Goal: Navigation & Orientation: Find specific page/section

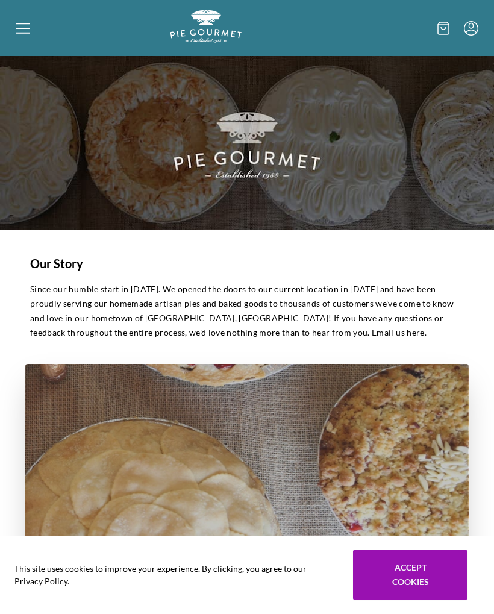
click at [22, 28] on icon at bounding box center [23, 27] width 14 height 1
click at [29, 25] on div "Home Shop" at bounding box center [247, 307] width 494 height 614
click at [29, 35] on icon at bounding box center [23, 28] width 14 height 14
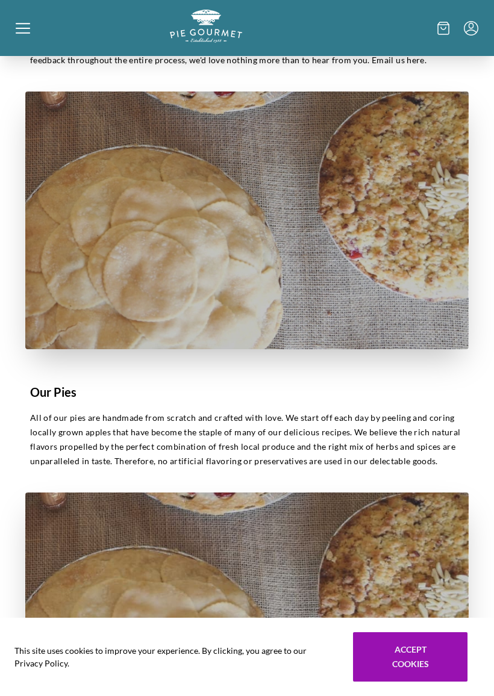
scroll to position [278, 0]
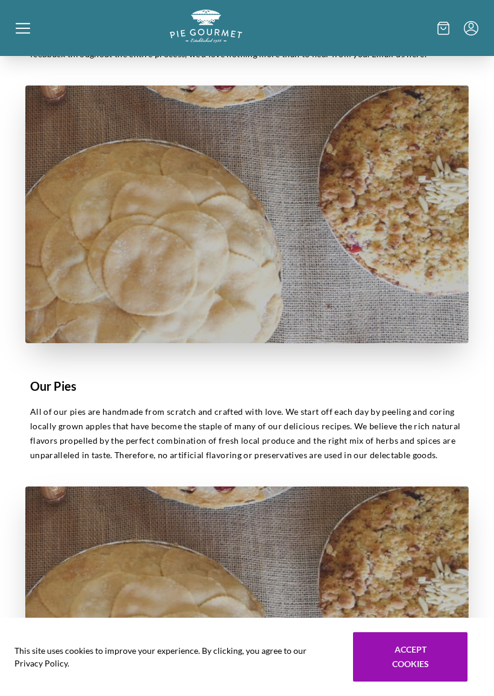
click at [423, 613] on div "Home Shop" at bounding box center [247, 348] width 494 height 696
click at [22, 31] on icon at bounding box center [23, 28] width 14 height 14
click at [22, 27] on div "Home Shop" at bounding box center [247, 348] width 494 height 696
click at [31, 18] on div at bounding box center [93, 28] width 154 height 37
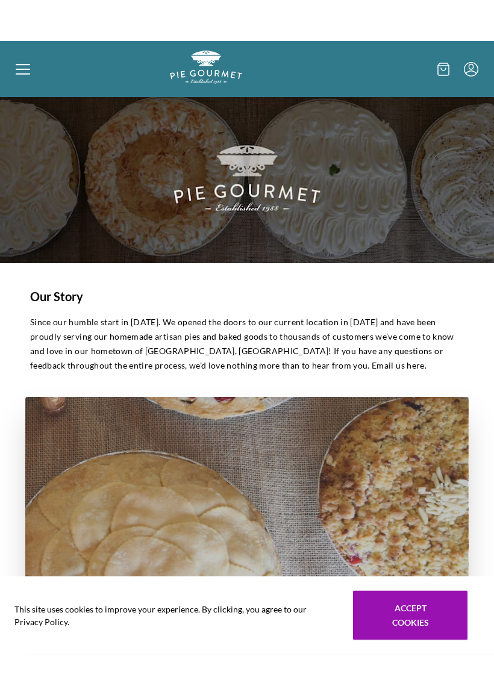
scroll to position [0, 0]
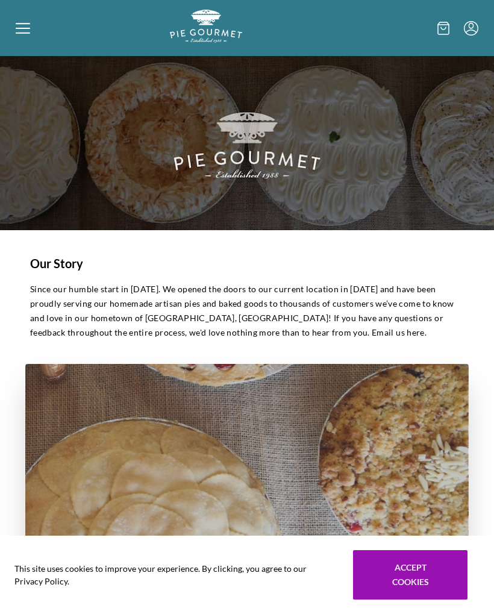
click at [29, 23] on div "Home Shop" at bounding box center [247, 307] width 494 height 614
click at [36, 26] on div at bounding box center [93, 28] width 154 height 37
click at [34, 26] on div "Home Shop" at bounding box center [247, 307] width 494 height 614
click at [24, 26] on icon at bounding box center [23, 28] width 14 height 14
click at [122, 22] on div "Home Shop" at bounding box center [247, 307] width 494 height 614
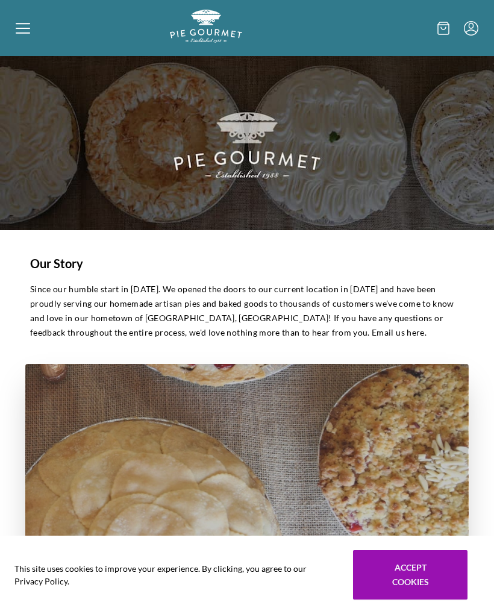
click at [31, 23] on div at bounding box center [93, 28] width 154 height 37
click at [18, 22] on div "Home Shop" at bounding box center [247, 307] width 494 height 614
click at [33, 20] on div at bounding box center [93, 28] width 154 height 37
click at [25, 25] on div "Home Shop" at bounding box center [247, 307] width 494 height 614
click at [33, 28] on div at bounding box center [93, 28] width 154 height 37
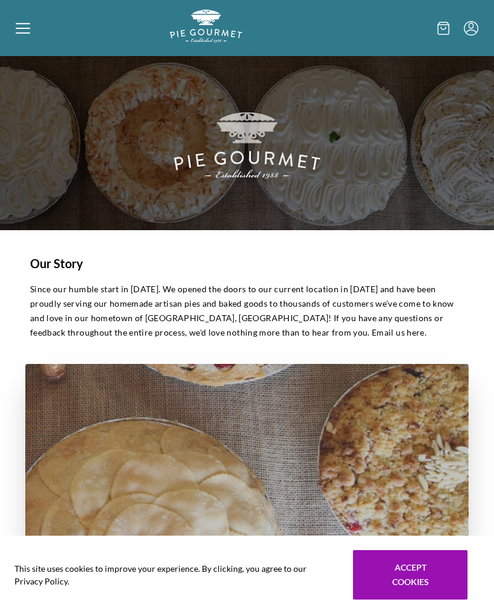
click at [36, 29] on div "Home Shop" at bounding box center [247, 307] width 494 height 614
click at [26, 28] on icon at bounding box center [23, 27] width 14 height 1
click at [23, 37] on div "Home Shop" at bounding box center [247, 307] width 494 height 614
click at [29, 26] on icon at bounding box center [23, 28] width 14 height 14
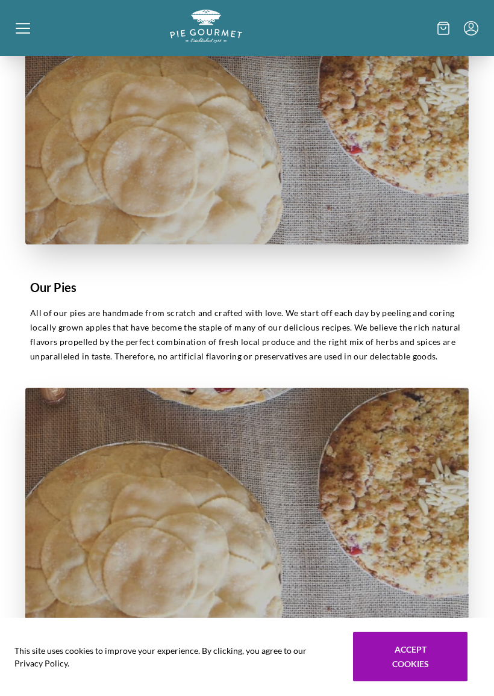
scroll to position [376, 0]
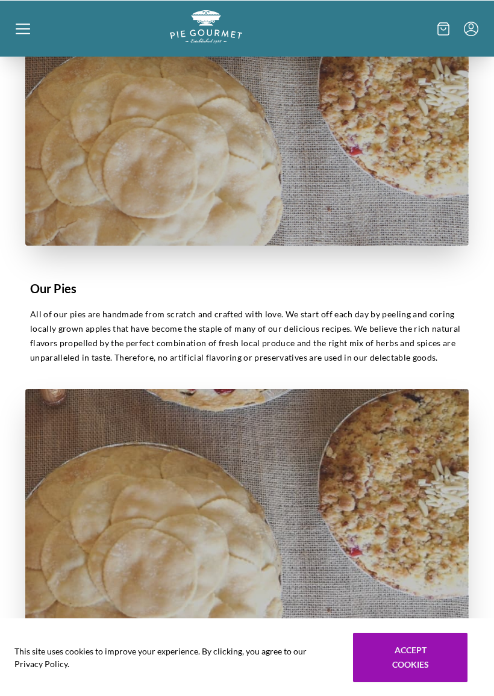
click at [418, 613] on div "Home Shop" at bounding box center [247, 348] width 494 height 696
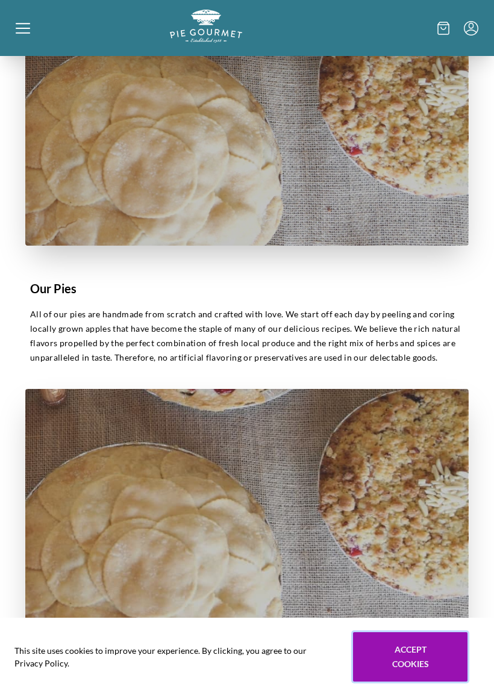
click at [418, 613] on button "Accept cookies" at bounding box center [410, 656] width 114 height 49
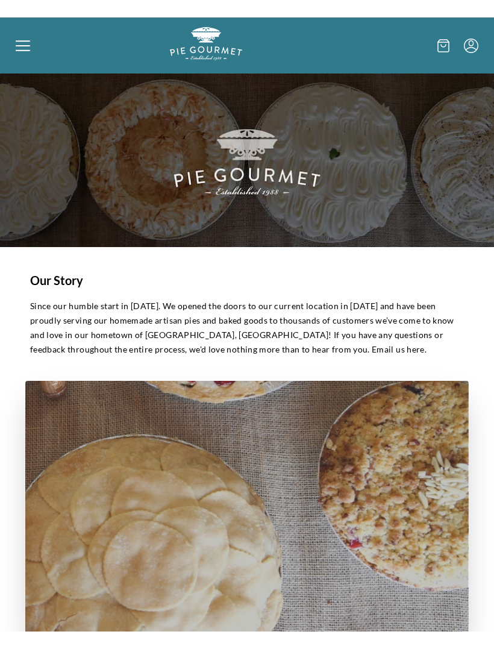
scroll to position [0, 0]
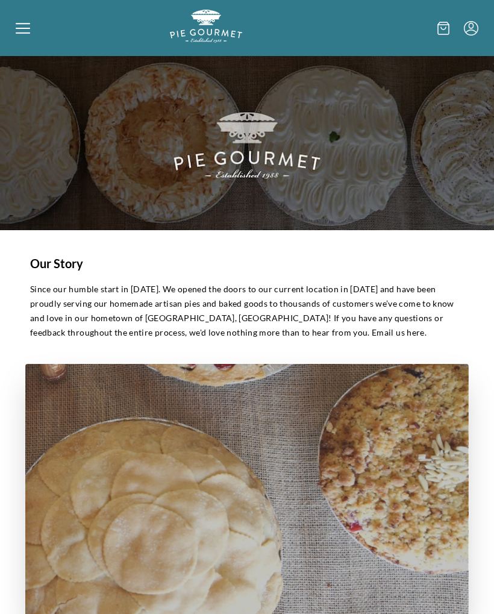
click at [26, 23] on icon at bounding box center [23, 23] width 14 height 1
click at [33, 27] on div "Home Shop" at bounding box center [247, 307] width 494 height 614
click at [28, 23] on icon at bounding box center [23, 28] width 14 height 14
click at [31, 30] on div "Home Shop" at bounding box center [247, 307] width 494 height 614
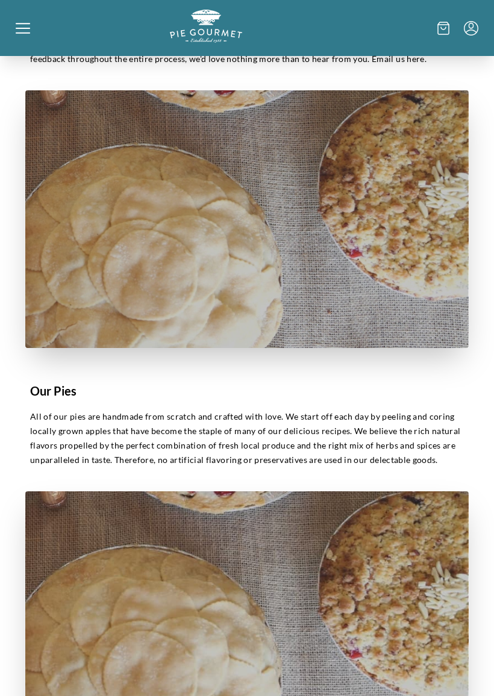
scroll to position [275, 0]
